Goal: Communication & Community: Participate in discussion

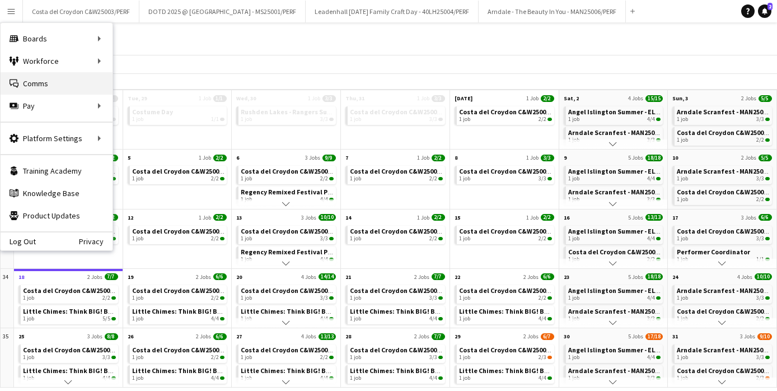
scroll to position [50, 0]
click at [30, 78] on link "Comms Comms" at bounding box center [57, 83] width 112 height 22
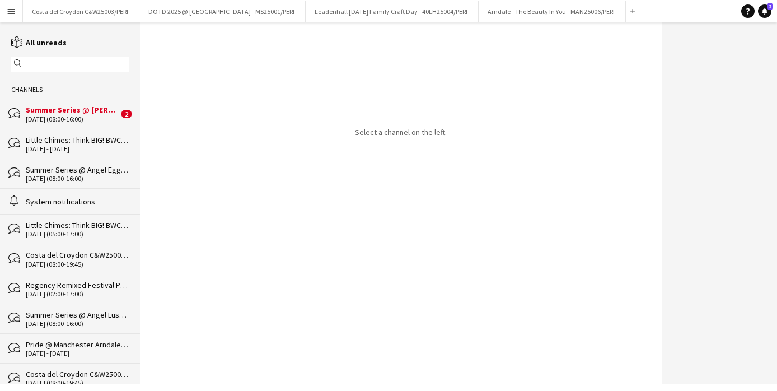
click at [56, 117] on div "[DATE] (08:00-16:00)" at bounding box center [72, 119] width 93 height 8
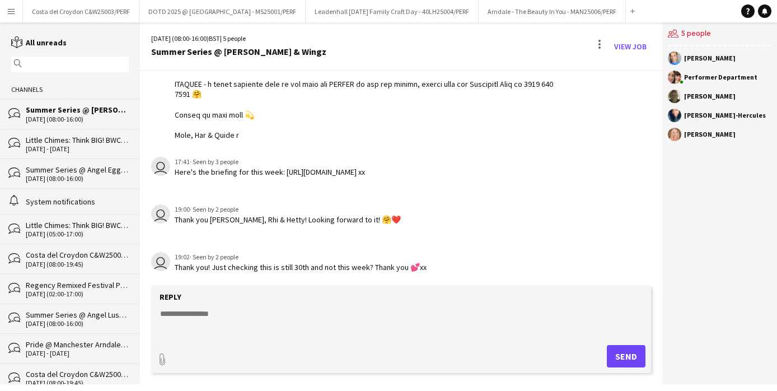
scroll to position [562, 0]
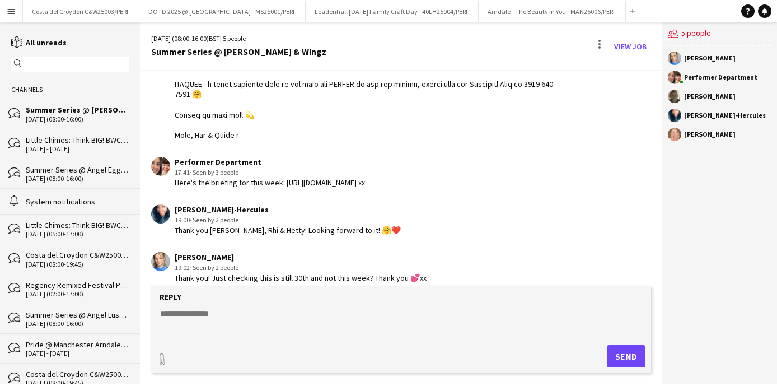
click at [259, 315] on textarea at bounding box center [403, 322] width 489 height 29
click at [248, 325] on textarea at bounding box center [403, 322] width 489 height 29
type textarea "**********"
click at [619, 353] on button "Send" at bounding box center [626, 356] width 39 height 22
